Goal: Task Accomplishment & Management: Complete application form

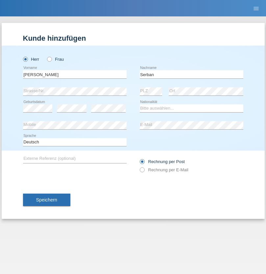
type input "Serban"
select select "MG"
select select "C"
select select "22"
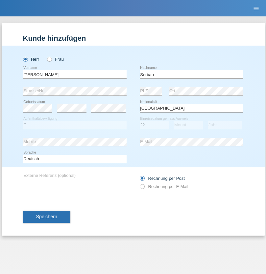
select select "06"
select select "2021"
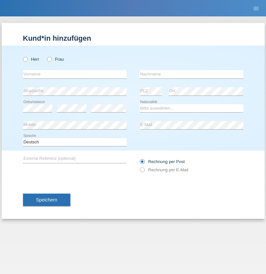
radio input "true"
click at [75, 74] on input "text" at bounding box center [74, 74] width 103 height 8
type input "[PERSON_NAME]"
click at [191, 74] on input "text" at bounding box center [191, 74] width 103 height 8
type input "Hager"
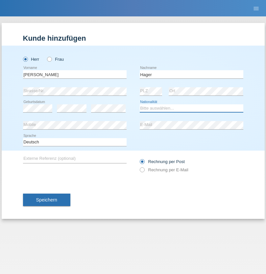
select select "CH"
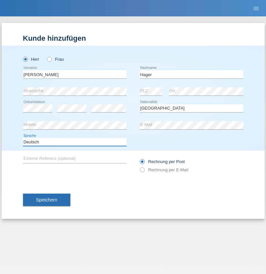
select select "en"
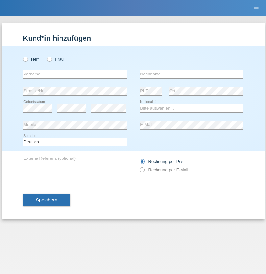
radio input "true"
click at [75, 74] on input "text" at bounding box center [74, 74] width 103 height 8
type input "Diana"
click at [191, 74] on input "text" at bounding box center [191, 74] width 103 height 8
type input "Baloh"
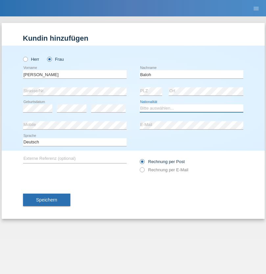
select select "UA"
select select "C"
select select "09"
select select "05"
radio input "true"
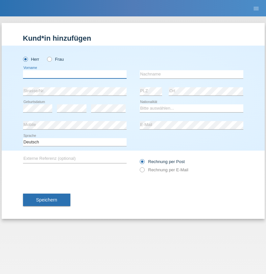
click at [75, 74] on input "text" at bounding box center [74, 74] width 103 height 8
type input "[PERSON_NAME]"
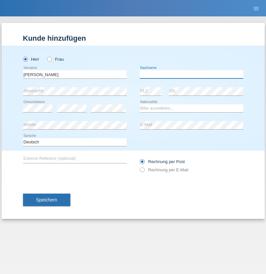
click at [191, 74] on input "text" at bounding box center [191, 74] width 103 height 8
type input "[PERSON_NAME]"
select select "ES"
select select "C"
select select "21"
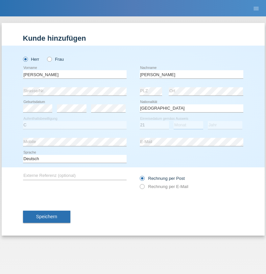
select select "10"
select select "2020"
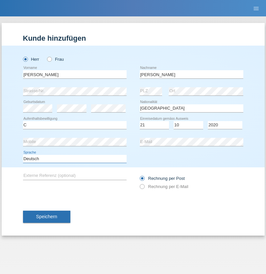
select select "en"
